Goal: Task Accomplishment & Management: Manage account settings

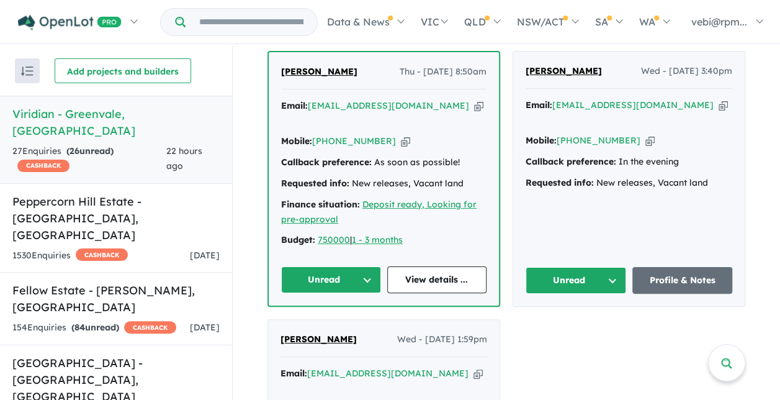
scroll to position [1241, 0]
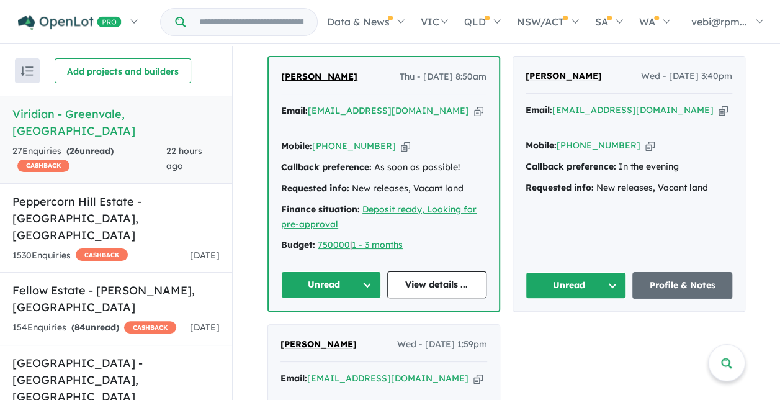
click at [612, 272] on button "Unread" at bounding box center [576, 285] width 101 height 27
click at [582, 329] on button "Assigned" at bounding box center [580, 343] width 108 height 29
click at [453, 271] on link "View details ..." at bounding box center [437, 284] width 100 height 27
click at [363, 271] on button "Unread" at bounding box center [331, 284] width 100 height 27
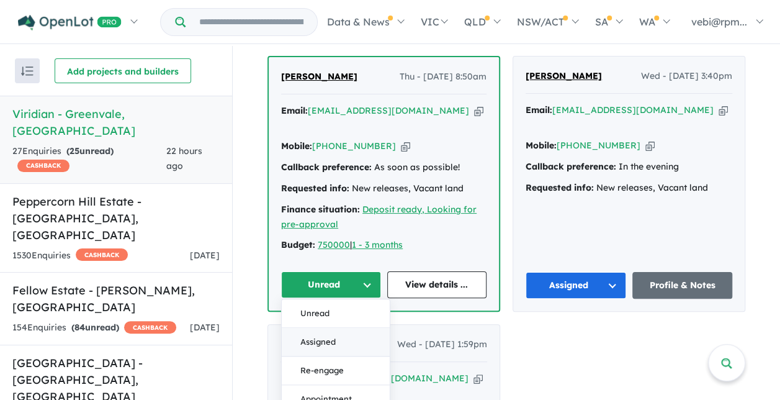
click at [354, 328] on button "Assigned" at bounding box center [336, 342] width 108 height 29
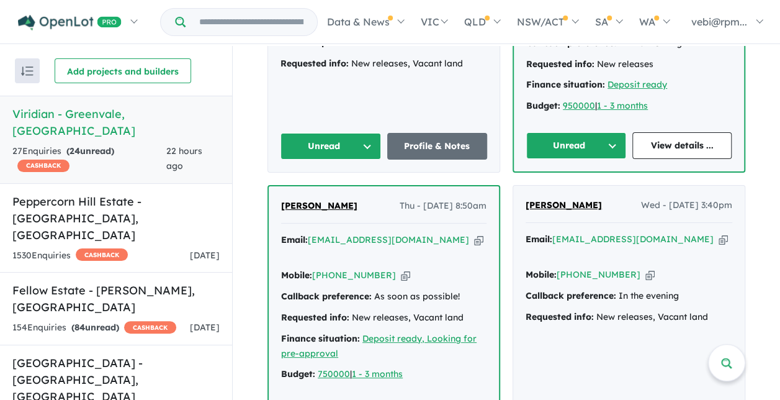
scroll to position [993, 0]
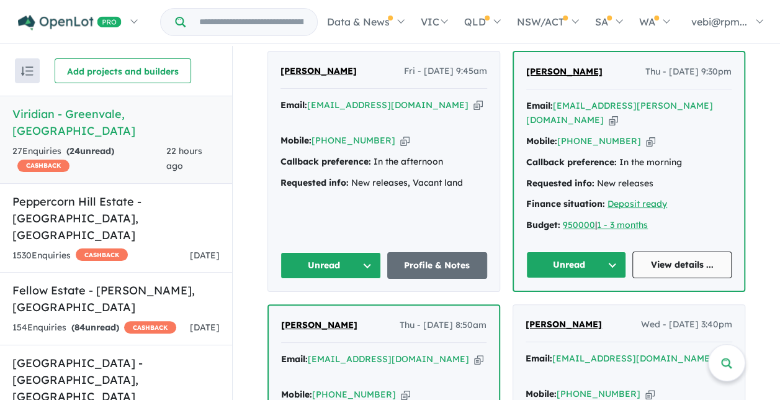
click at [662, 256] on link "View details ..." at bounding box center [682, 264] width 100 height 27
click at [603, 256] on button "Unread" at bounding box center [576, 264] width 100 height 27
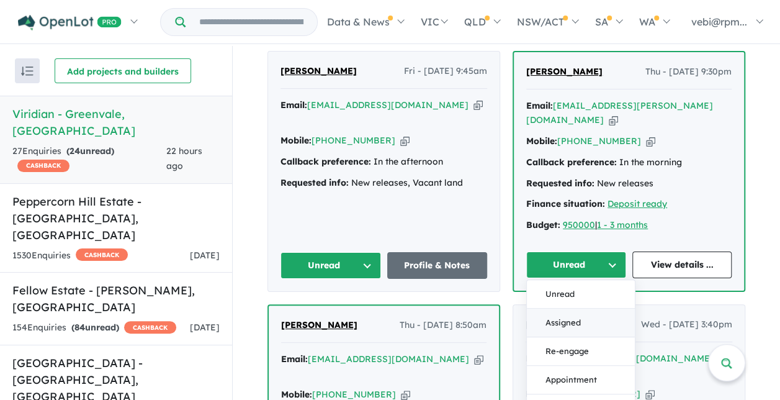
click at [584, 312] on button "Assigned" at bounding box center [581, 322] width 108 height 29
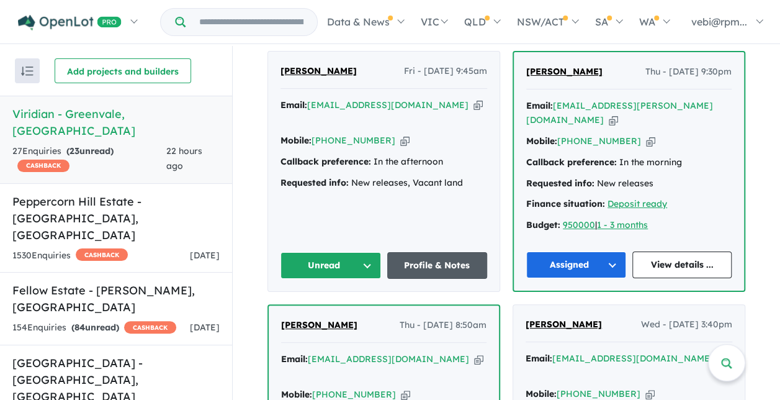
click at [426, 255] on link "Profile & Notes" at bounding box center [437, 265] width 101 height 27
click at [434, 259] on link "Profile & Notes" at bounding box center [437, 265] width 101 height 27
click at [328, 259] on button "Unread" at bounding box center [331, 265] width 101 height 27
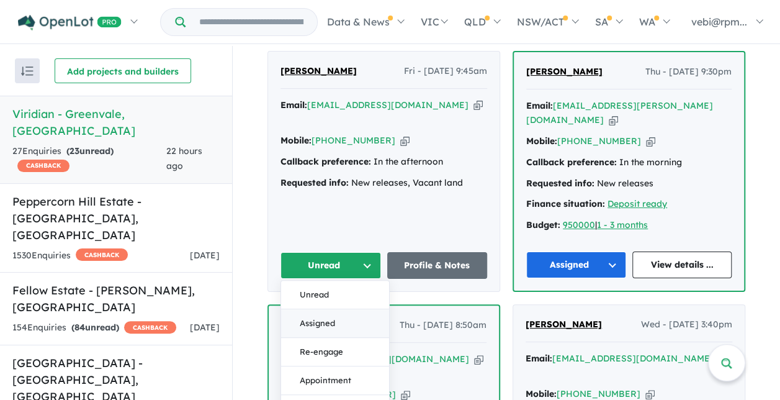
click at [325, 316] on button "Assigned" at bounding box center [335, 323] width 108 height 29
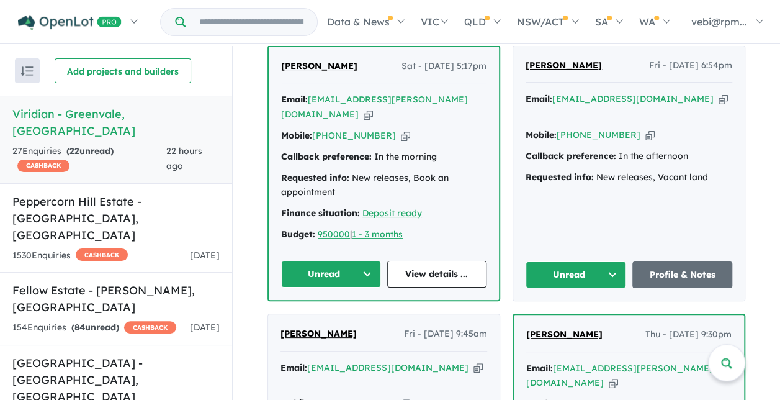
scroll to position [683, 0]
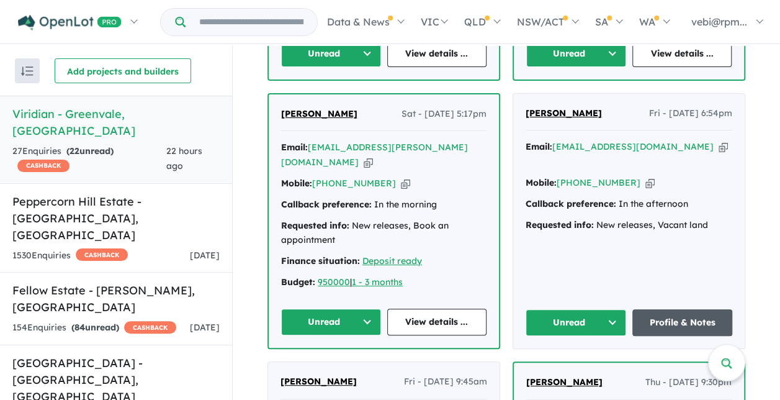
click at [663, 321] on link "Profile & Notes" at bounding box center [682, 322] width 101 height 27
click at [613, 310] on button "Unread" at bounding box center [576, 322] width 101 height 27
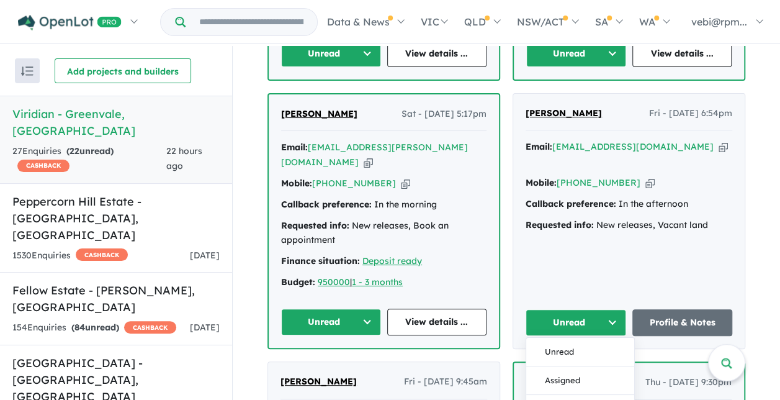
click at [575, 372] on button "Assigned" at bounding box center [580, 380] width 108 height 29
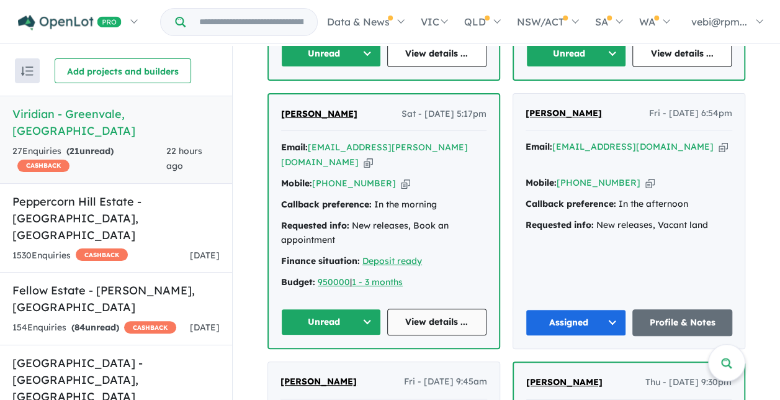
click at [428, 317] on link "View details ..." at bounding box center [437, 321] width 100 height 27
click at [364, 315] on button "Unread" at bounding box center [331, 321] width 100 height 27
click at [343, 370] on button "Assigned" at bounding box center [336, 379] width 108 height 29
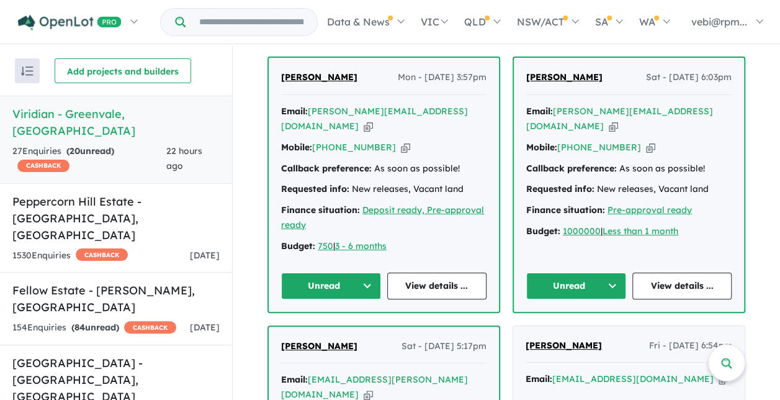
scroll to position [434, 0]
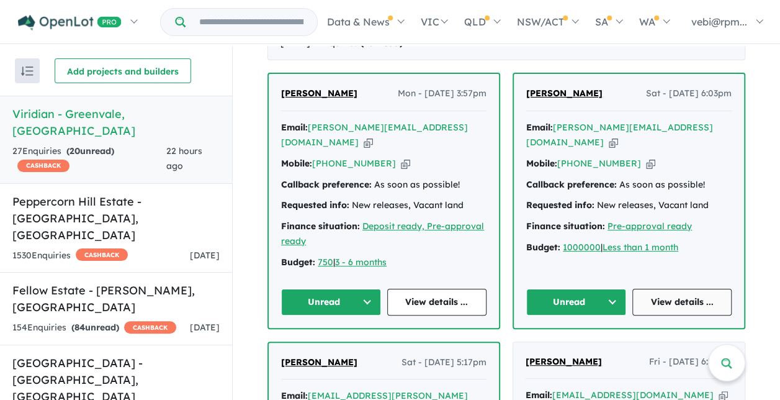
click at [680, 299] on link "View details ..." at bounding box center [682, 302] width 100 height 27
click at [608, 295] on button "Unread" at bounding box center [576, 302] width 100 height 27
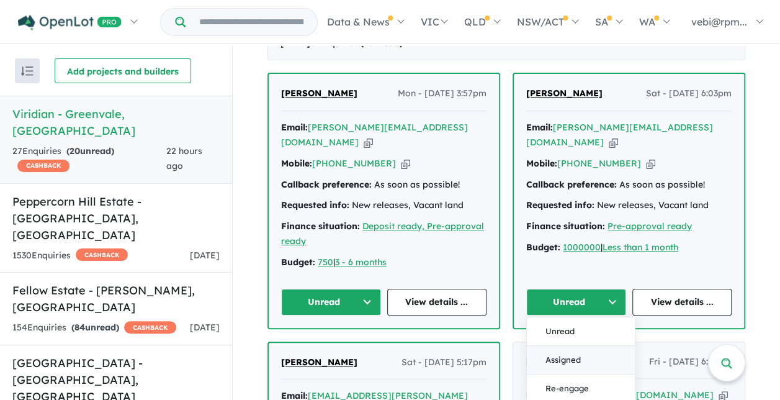
click at [585, 356] on button "Assigned" at bounding box center [581, 359] width 108 height 29
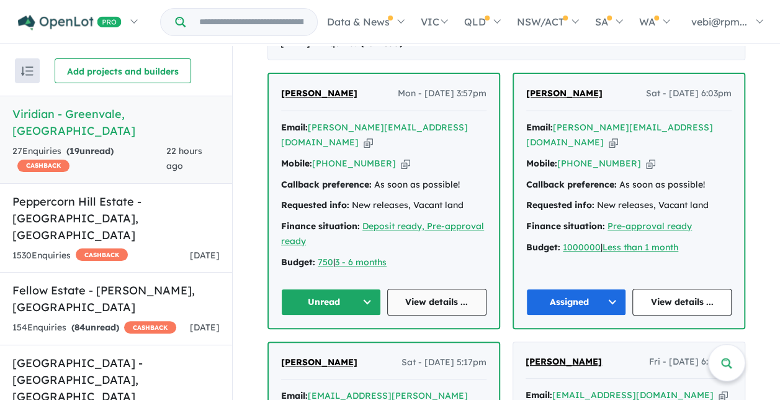
click at [420, 299] on link "View details ..." at bounding box center [437, 302] width 100 height 27
click at [358, 289] on button "Unread" at bounding box center [331, 302] width 100 height 27
click at [349, 297] on button "Unread" at bounding box center [331, 302] width 100 height 27
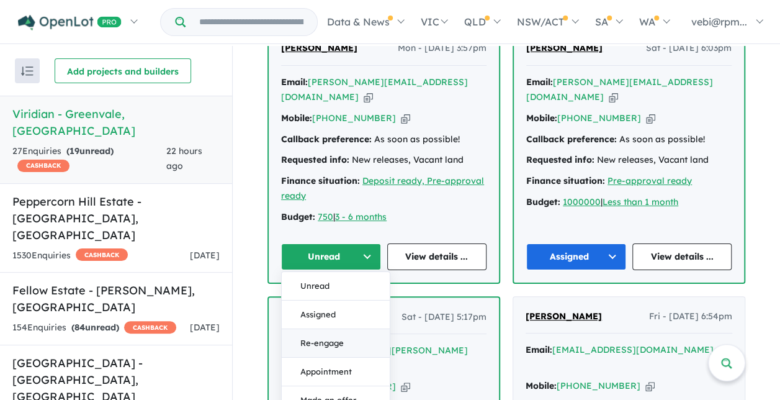
scroll to position [559, 0]
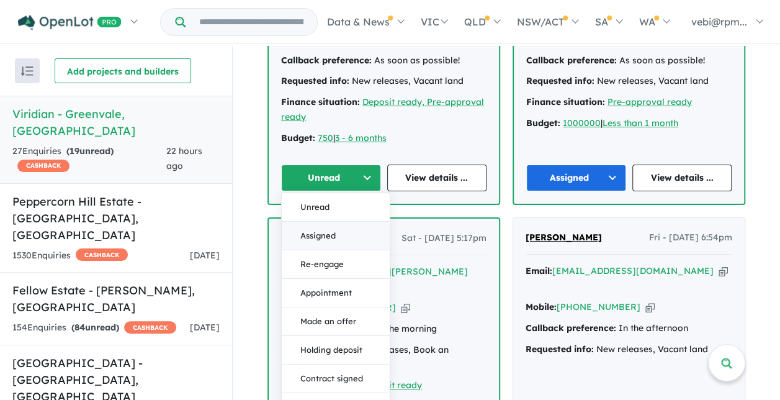
click at [331, 231] on button "Assigned" at bounding box center [336, 235] width 108 height 29
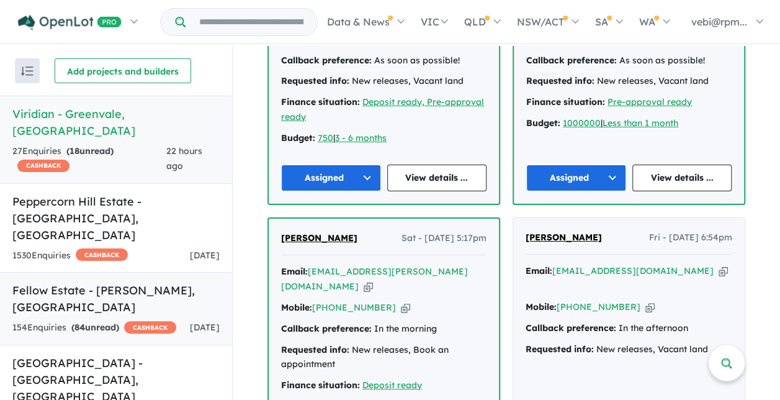
click at [128, 272] on link "Fellow Estate - Wollert , VIC 154 Enquir ies ( 84 unread) CASHBACK 2 days ago" at bounding box center [116, 308] width 232 height 73
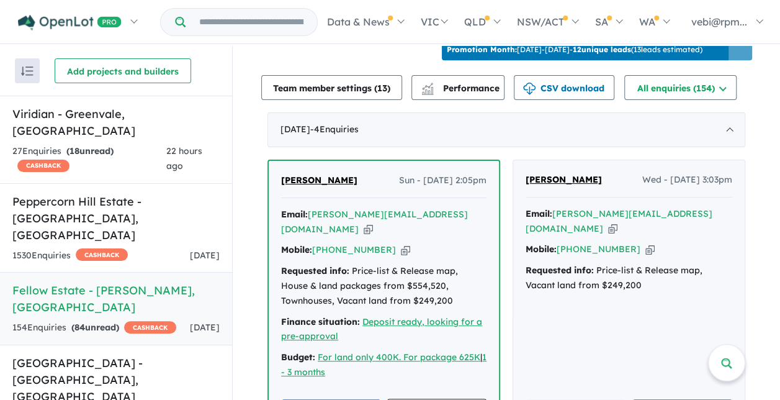
scroll to position [557, 0]
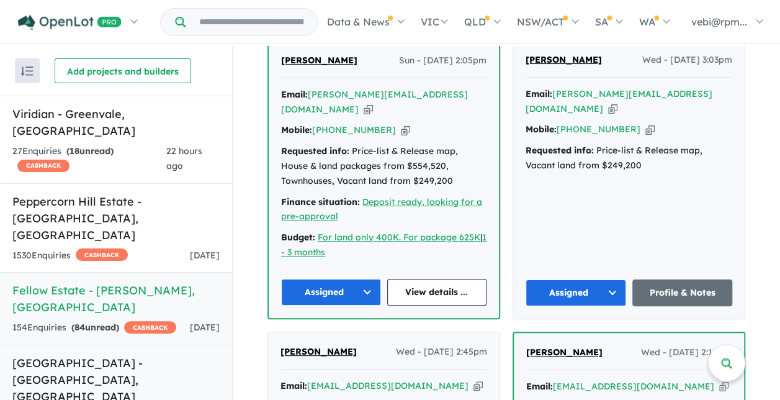
click at [130, 354] on h5 "Camden Place Estate - Strathtulloh , VIC" at bounding box center [115, 379] width 207 height 50
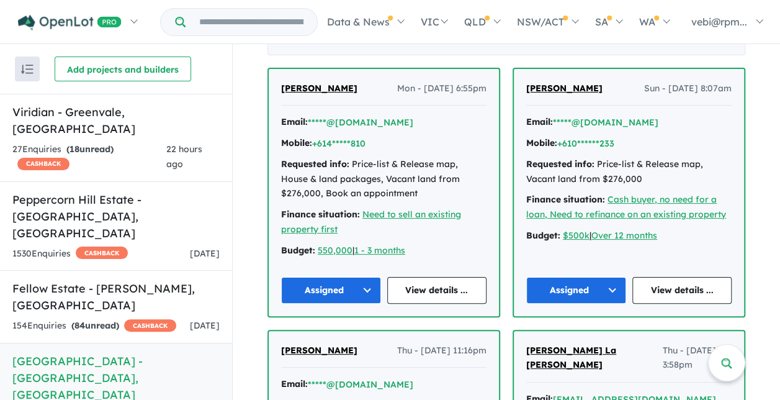
scroll to position [485, 0]
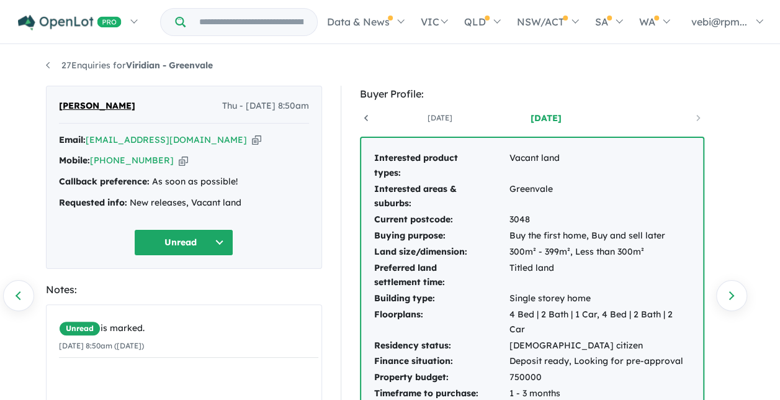
click at [204, 242] on button "Unread" at bounding box center [183, 242] width 99 height 27
click at [205, 300] on button "Assigned" at bounding box center [189, 299] width 108 height 29
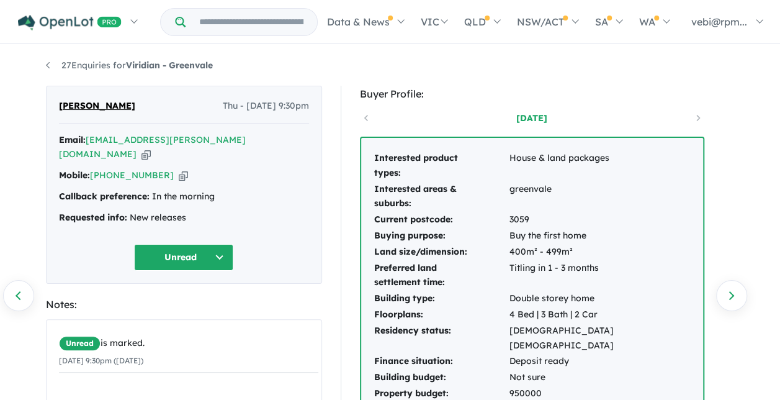
click at [201, 244] on button "Unread" at bounding box center [183, 257] width 99 height 27
click at [200, 300] on button "Assigned" at bounding box center [189, 314] width 108 height 29
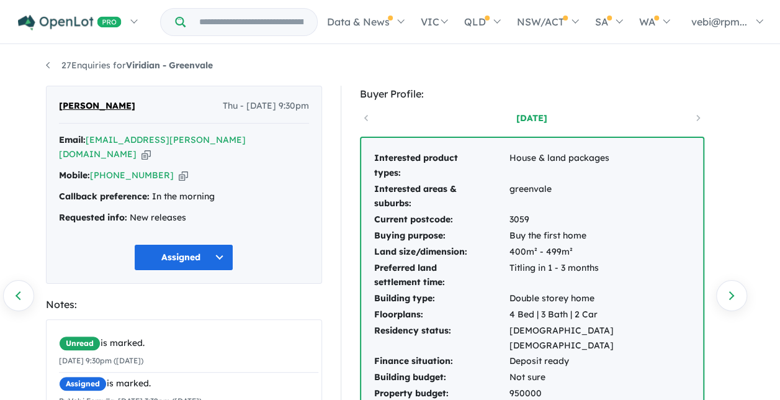
click at [751, 319] on div "27 Enquiries for Viridian - Greenvale Previous enquiry Next enquiry Jayashan da…" at bounding box center [390, 224] width 780 height 356
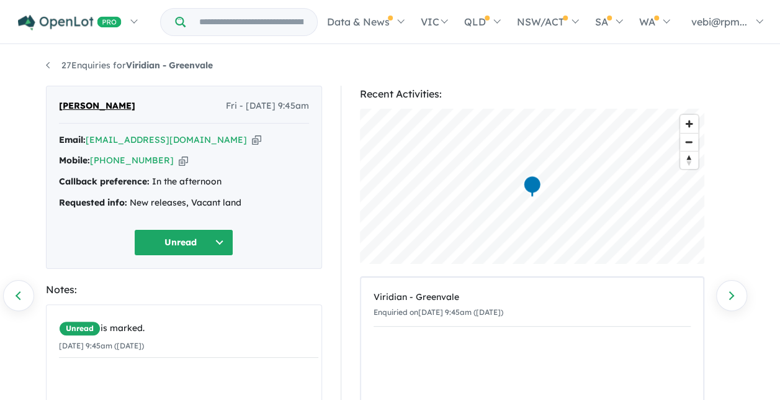
click at [217, 236] on button "Unread" at bounding box center [183, 242] width 99 height 27
click at [210, 300] on button "Assigned" at bounding box center [189, 299] width 108 height 29
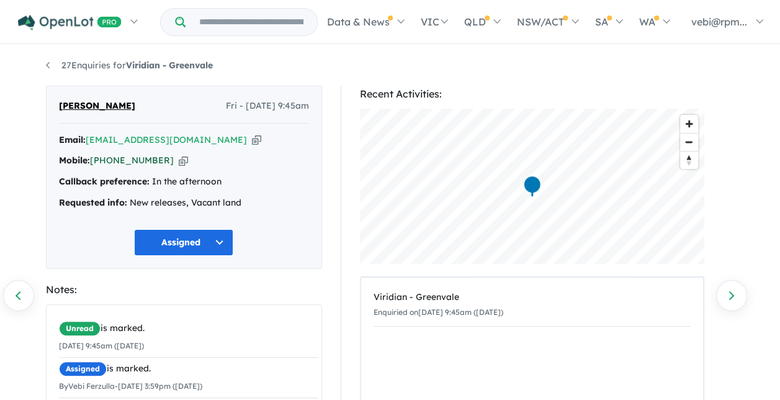
drag, startPoint x: 159, startPoint y: 159, endPoint x: 110, endPoint y: 161, distance: 49.1
click at [110, 161] on div "Mobile: +61 434 625 531 Copied!" at bounding box center [184, 160] width 250 height 15
copy link "434 625 531"
drag, startPoint x: 185, startPoint y: 138, endPoint x: 89, endPoint y: 145, distance: 96.4
click at [89, 145] on div "Email: ramesako@yahoo.com Copied!" at bounding box center [184, 140] width 250 height 15
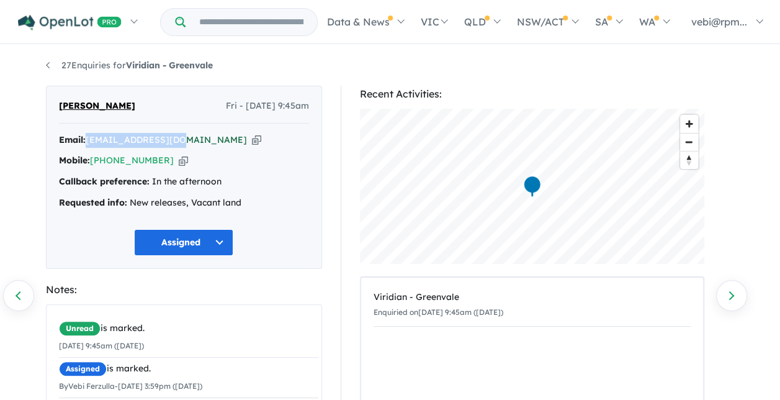
drag, startPoint x: 89, startPoint y: 145, endPoint x: 93, endPoint y: 139, distance: 7.1
copy a%20Viridian%20-%20Greenvale"] "ramesako@yahoo.com"
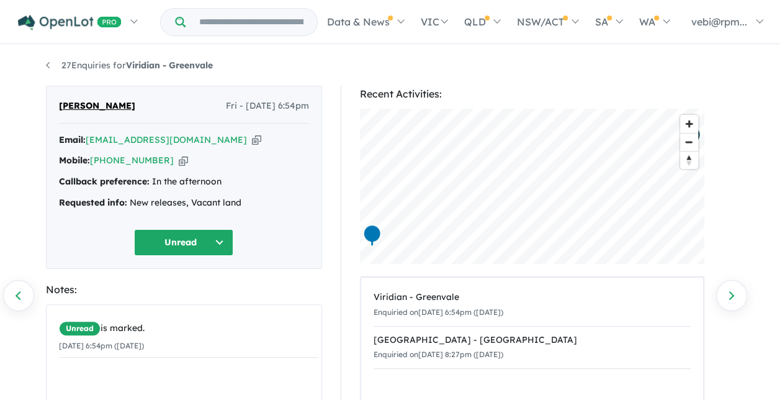
scroll to position [62, 0]
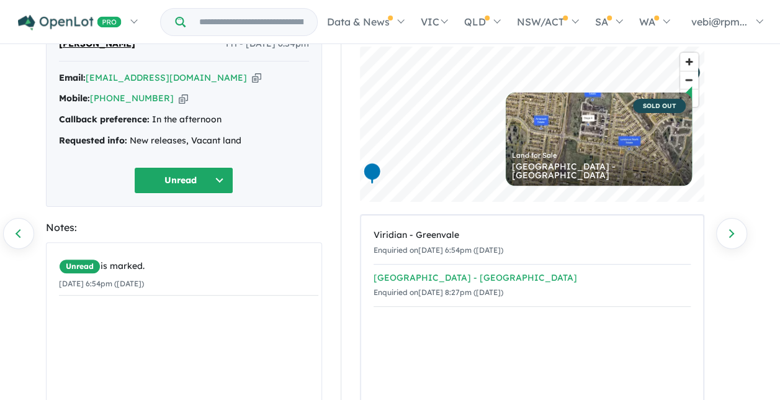
click at [465, 274] on div "[GEOGRAPHIC_DATA] - [GEOGRAPHIC_DATA]" at bounding box center [532, 278] width 317 height 15
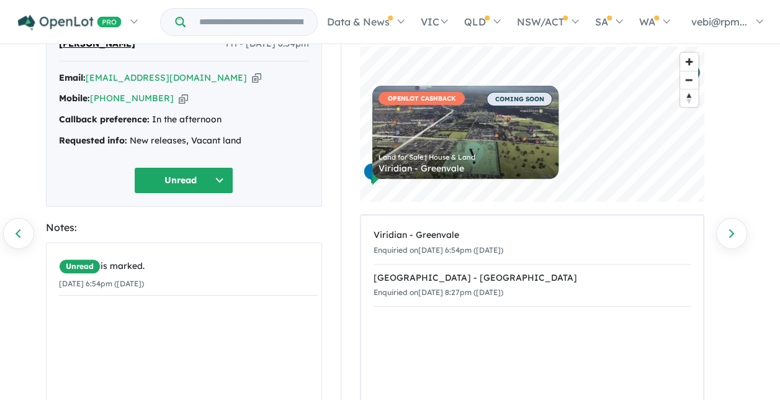
scroll to position [0, 0]
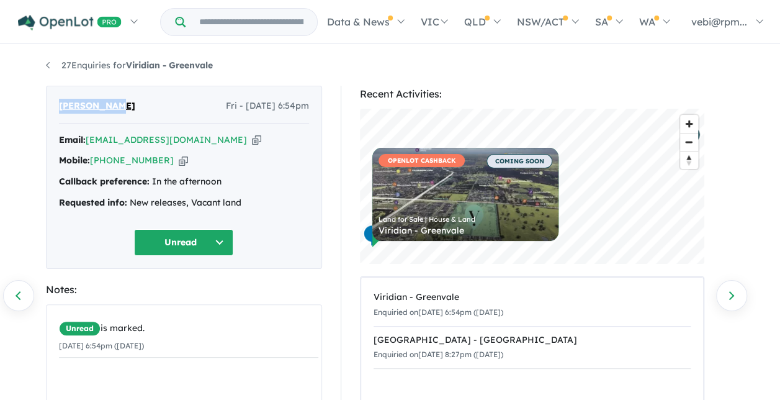
drag, startPoint x: 119, startPoint y: 106, endPoint x: 60, endPoint y: 104, distance: 59.0
click at [60, 104] on div "Sarah Sahin Fri - 03/10/2025, 6:54pm" at bounding box center [184, 111] width 250 height 25
copy span "Sarah Sahin"
drag, startPoint x: 161, startPoint y: 159, endPoint x: 109, endPoint y: 160, distance: 51.5
click at [109, 160] on div "Mobile: +61 434 502 004 Copied!" at bounding box center [184, 160] width 250 height 15
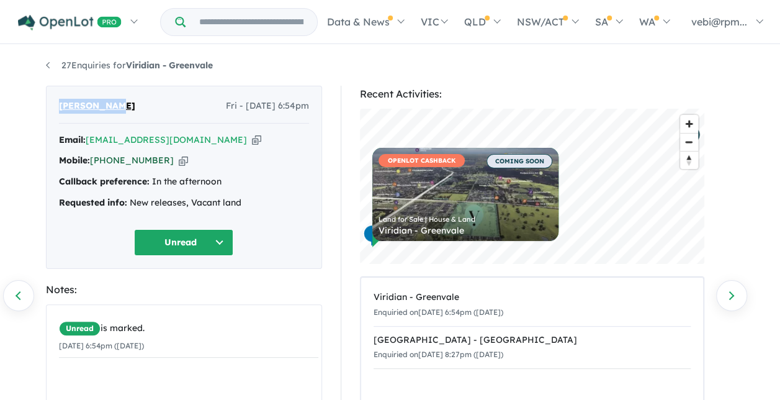
copy link "434 502 004"
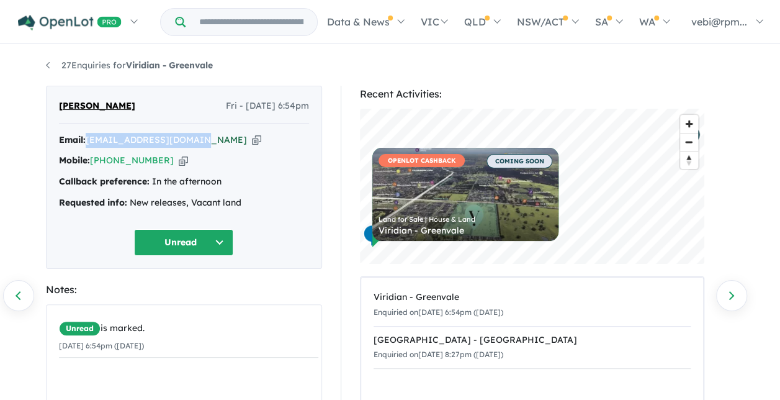
drag, startPoint x: 198, startPoint y: 140, endPoint x: 90, endPoint y: 141, distance: 108.0
click at [90, 141] on div "Email: sarahsahin01@gmail.com Copied!" at bounding box center [184, 140] width 250 height 15
copy a%20Viridian%20-%20Greenvale"] "sarahsahin01@gmail.com"
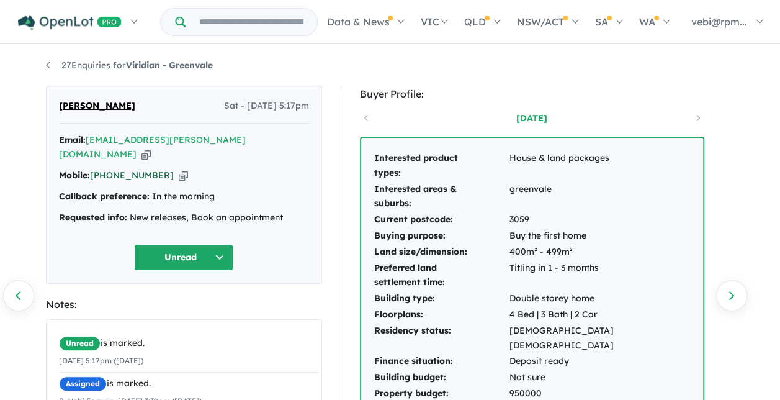
drag, startPoint x: 160, startPoint y: 164, endPoint x: 113, endPoint y: 158, distance: 47.7
click at [113, 168] on div "Mobile: +61 478 847 271 Copied!" at bounding box center [184, 175] width 250 height 15
drag, startPoint x: 113, startPoint y: 158, endPoint x: 126, endPoint y: 159, distance: 13.1
drag, startPoint x: 126, startPoint y: 159, endPoint x: 194, endPoint y: 119, distance: 78.4
click at [194, 119] on div "Jayashan dadigamuwage Sat - 04/10/2025, 5:17pm" at bounding box center [184, 111] width 250 height 25
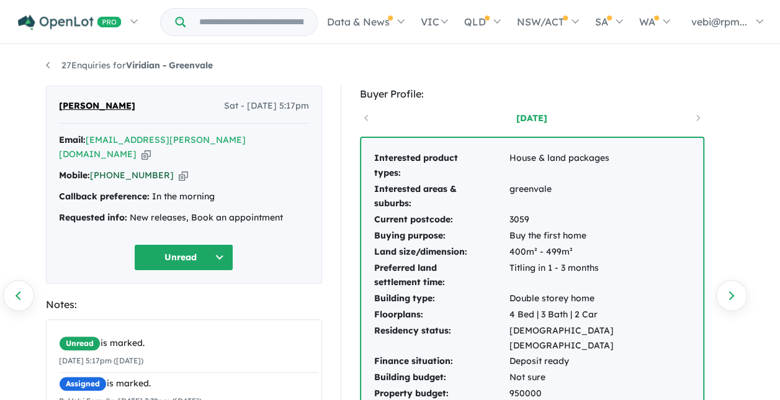
drag, startPoint x: 158, startPoint y: 160, endPoint x: 109, endPoint y: 161, distance: 49.7
click at [109, 168] on div "Mobile: +61 478 847 271 Copied!" at bounding box center [184, 175] width 250 height 15
copy link "478 847 271"
click at [222, 244] on button "Unread" at bounding box center [183, 257] width 99 height 27
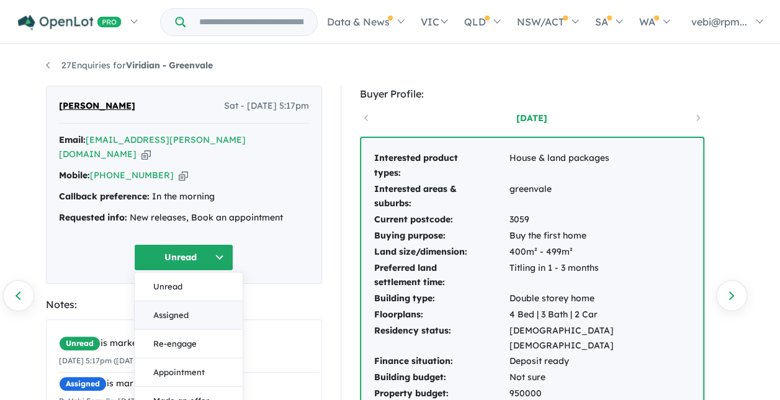
click at [189, 300] on button "Assigned" at bounding box center [189, 314] width 108 height 29
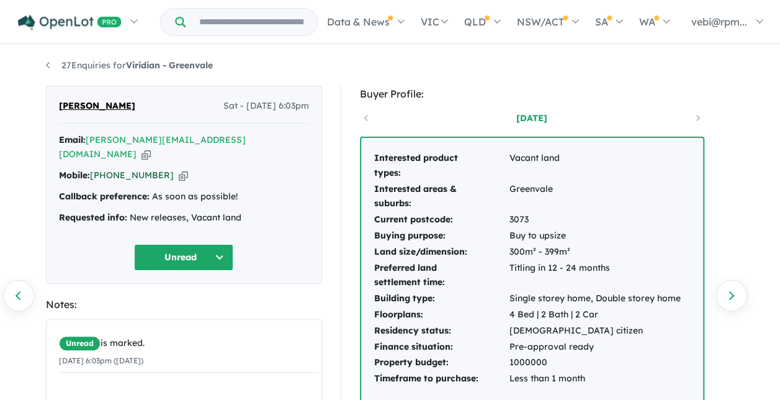
drag, startPoint x: 158, startPoint y: 158, endPoint x: 109, endPoint y: 158, distance: 48.4
click at [109, 168] on div "Mobile: [PHONE_NUMBER] Copied!" at bounding box center [184, 175] width 250 height 15
copy link "417 557 972"
drag, startPoint x: 206, startPoint y: 137, endPoint x: 89, endPoint y: 141, distance: 116.8
click at [89, 141] on div "Email: [PERSON_NAME][EMAIL_ADDRESS][DOMAIN_NAME] Copied!" at bounding box center [184, 148] width 250 height 30
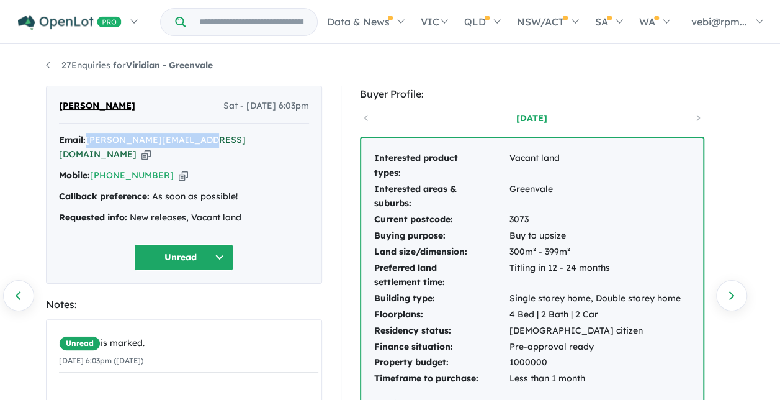
copy a%20Viridian%20-%20Greenvale"] "[PERSON_NAME][EMAIL_ADDRESS][DOMAIN_NAME]"
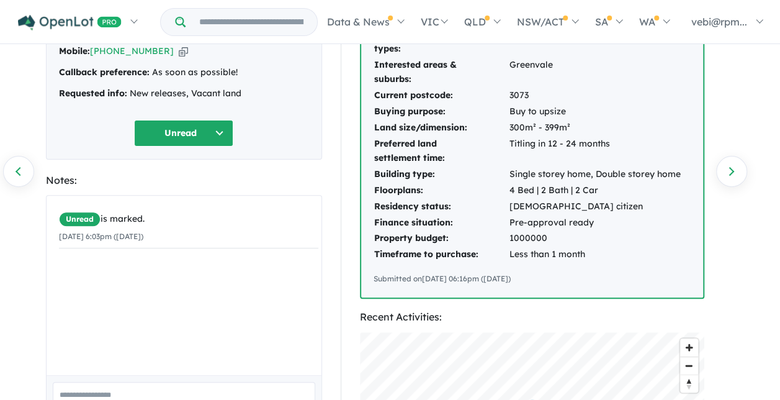
scroll to position [62, 0]
